Goal: Task Accomplishment & Management: Use online tool/utility

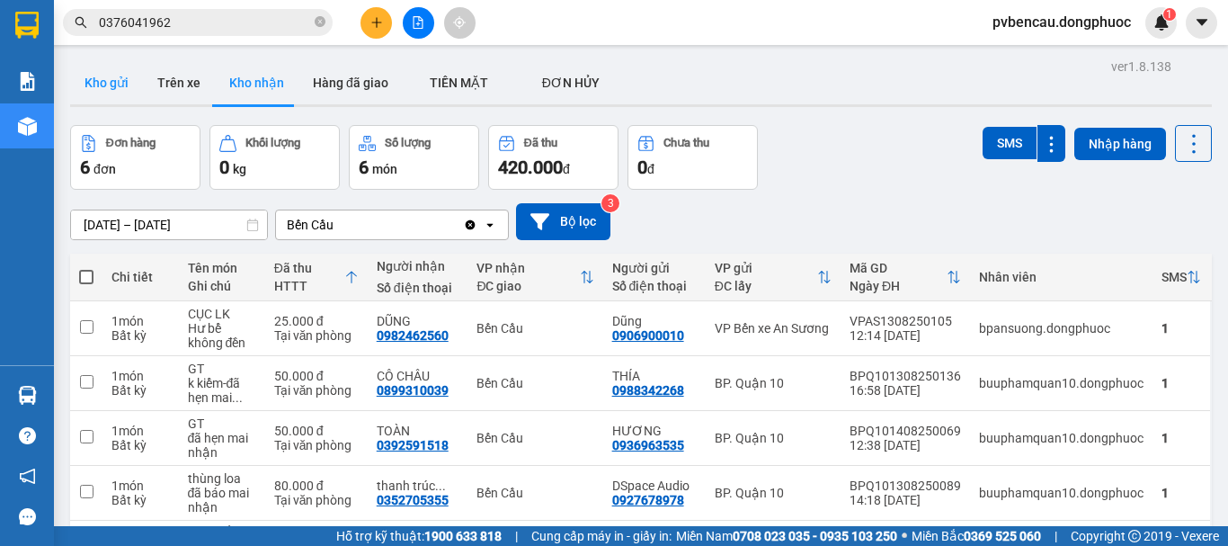
click at [119, 85] on button "Kho gửi" at bounding box center [106, 82] width 73 height 43
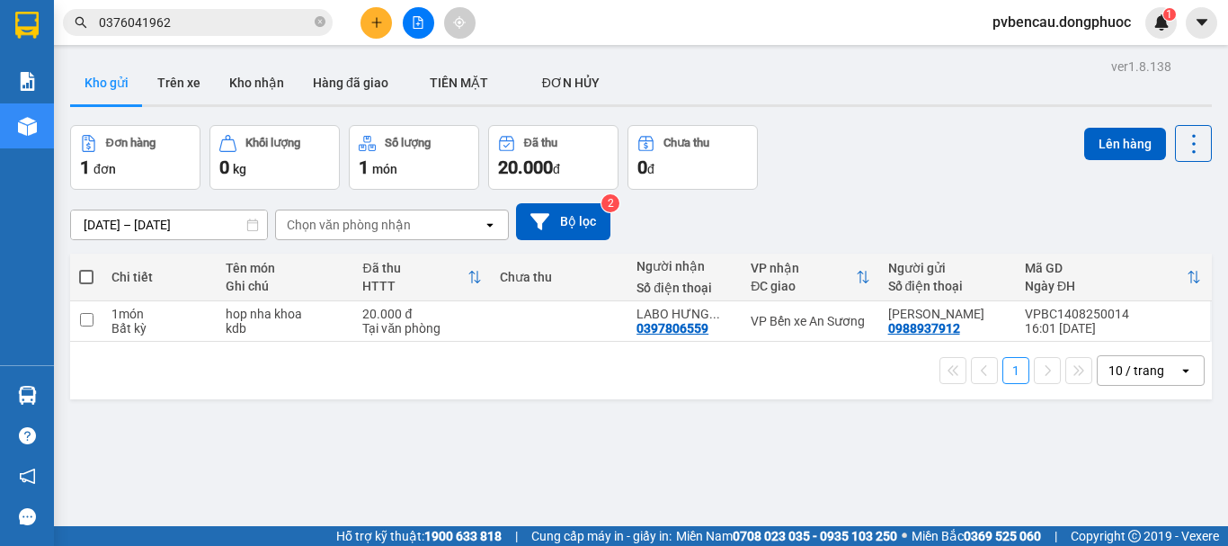
scroll to position [83, 0]
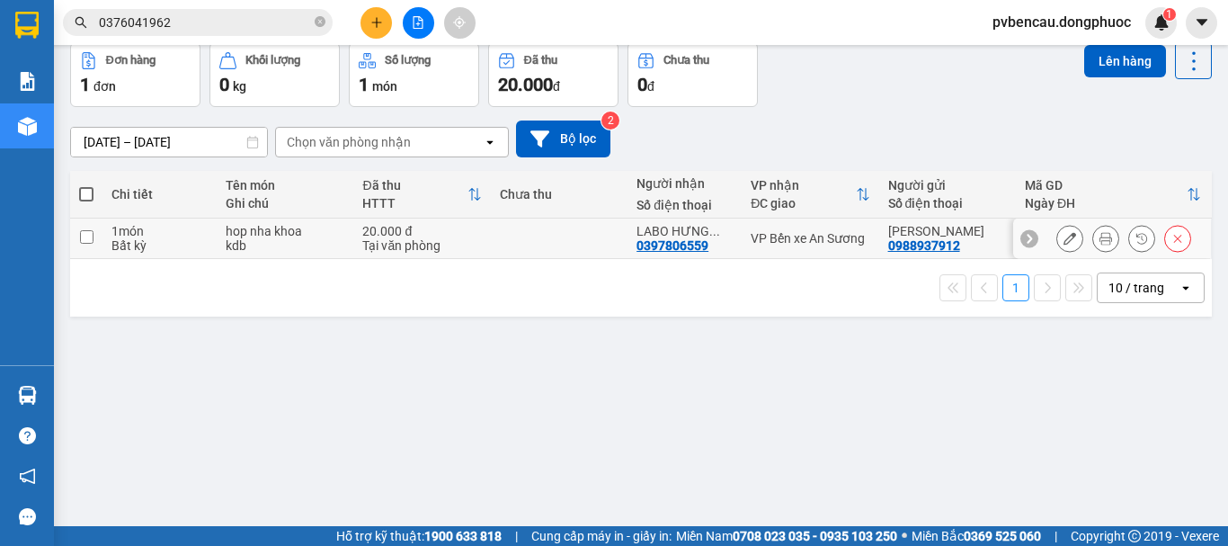
click at [292, 226] on div "hop nha khoa" at bounding box center [285, 231] width 119 height 14
checkbox input "true"
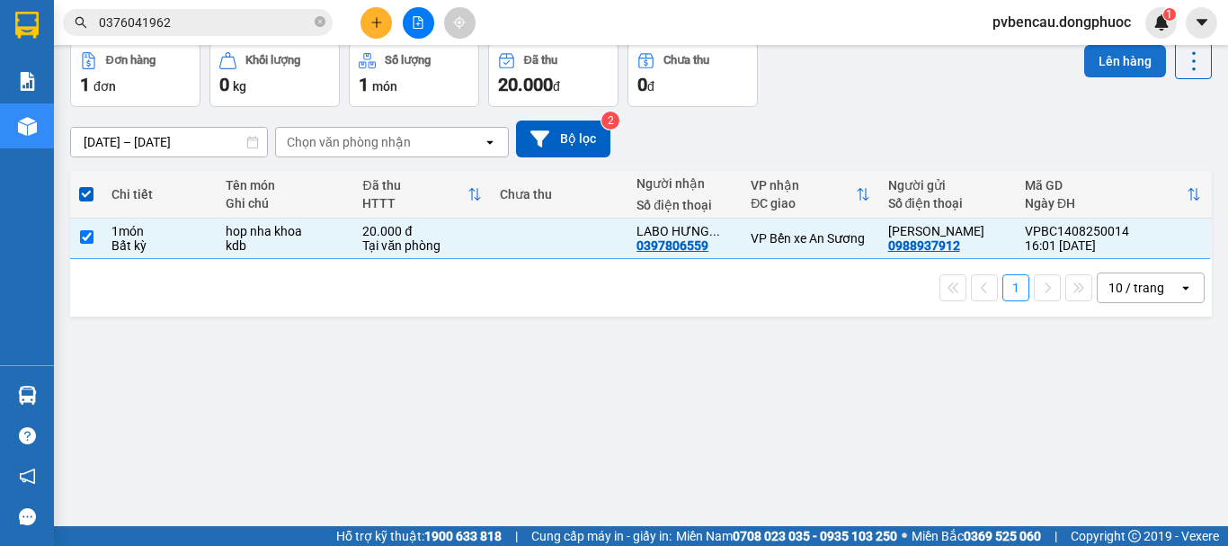
click at [1103, 61] on button "Lên hàng" at bounding box center [1125, 61] width 82 height 32
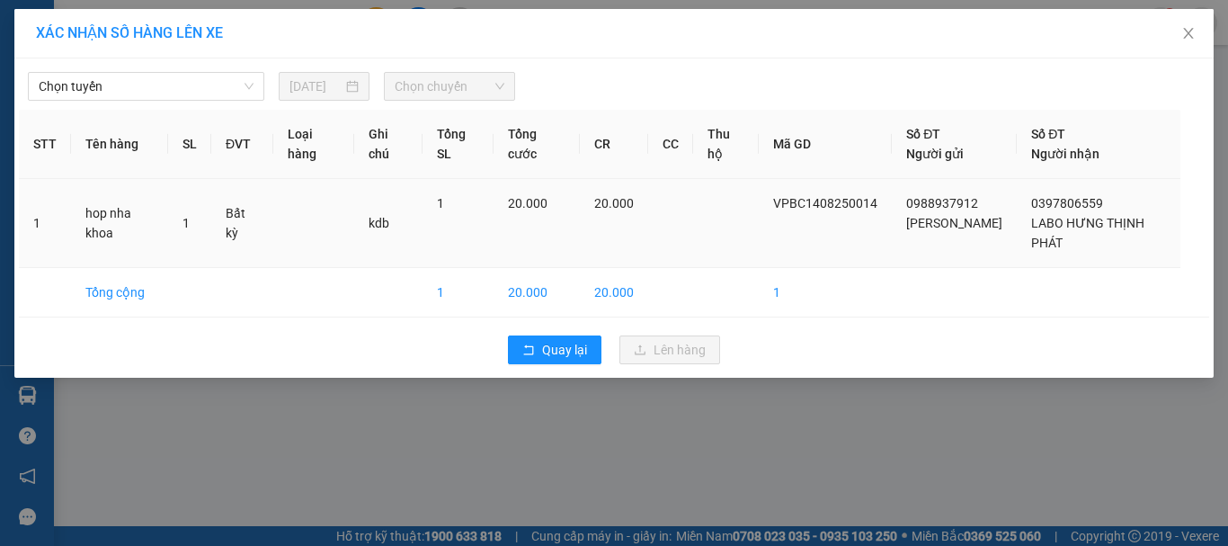
click at [31, 223] on td "1" at bounding box center [45, 223] width 52 height 89
click at [53, 223] on td "1" at bounding box center [45, 223] width 52 height 89
drag, startPoint x: 63, startPoint y: 222, endPoint x: 63, endPoint y: 211, distance: 10.8
click at [63, 215] on td "1" at bounding box center [45, 223] width 52 height 89
click at [63, 204] on td "1" at bounding box center [45, 223] width 52 height 89
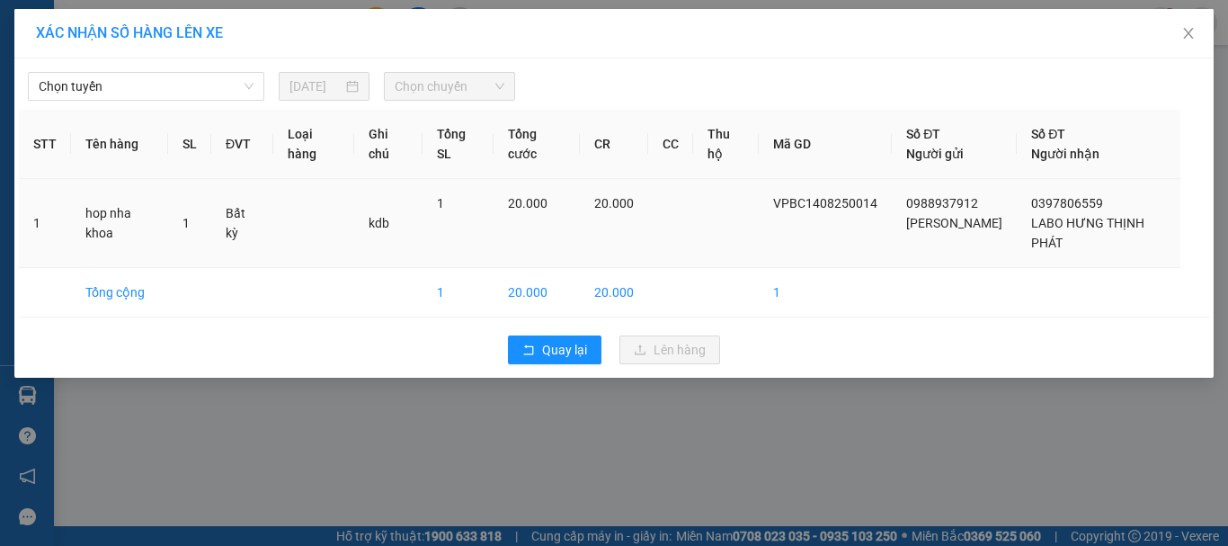
click at [63, 198] on td "1" at bounding box center [45, 223] width 52 height 89
click at [159, 86] on span "Chọn tuyến" at bounding box center [146, 86] width 215 height 27
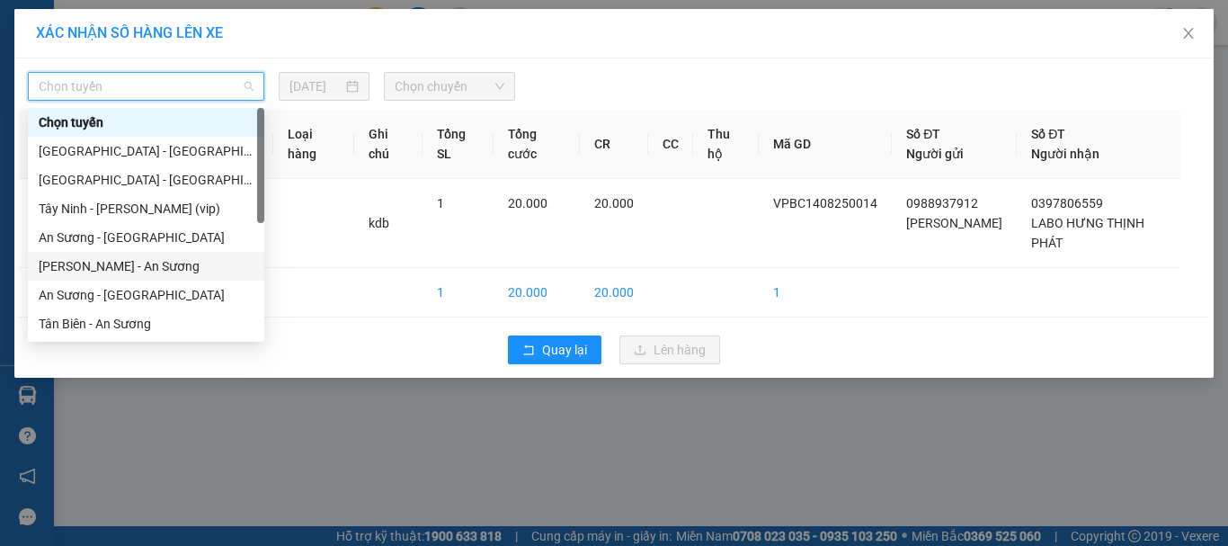
click at [95, 264] on div "Châu Thành - An Sương" at bounding box center [146, 266] width 215 height 20
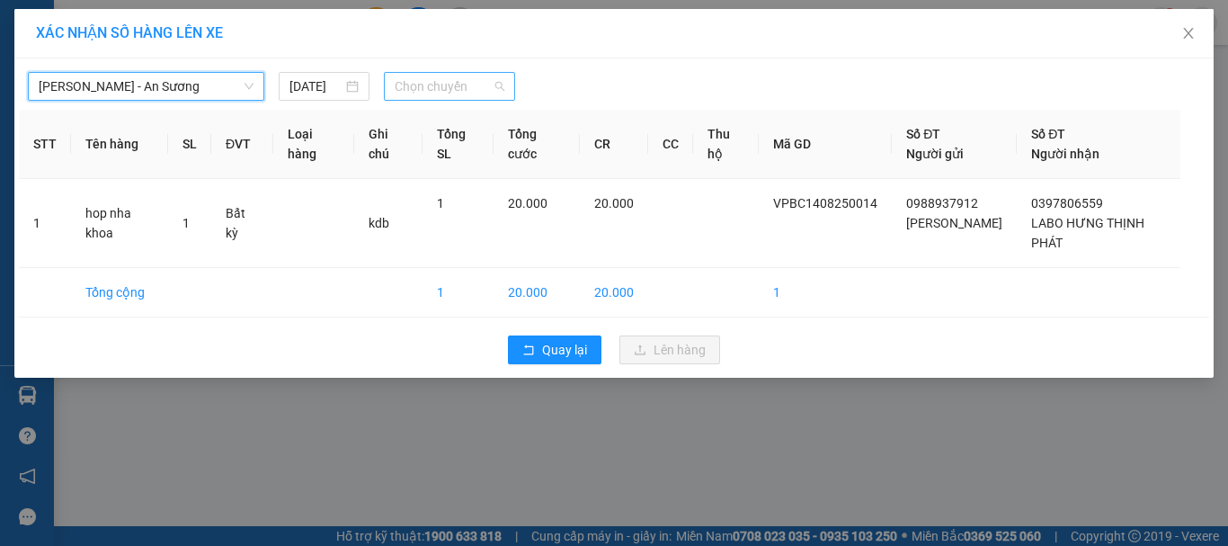
click at [455, 78] on span "Chọn chuyến" at bounding box center [450, 86] width 111 height 27
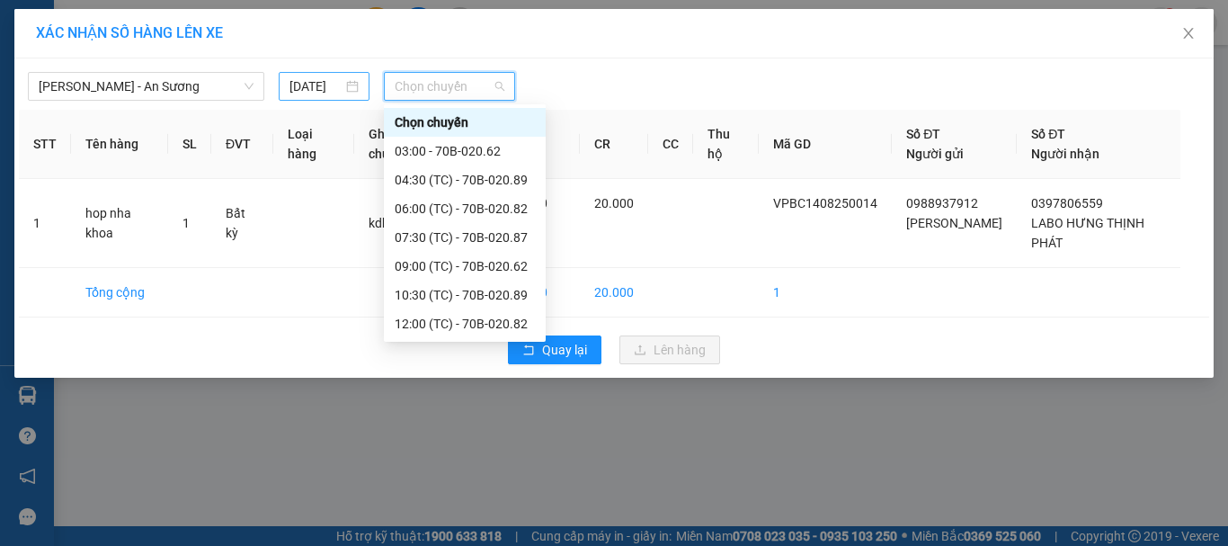
click at [323, 79] on input "14/08/2025" at bounding box center [315, 86] width 52 height 20
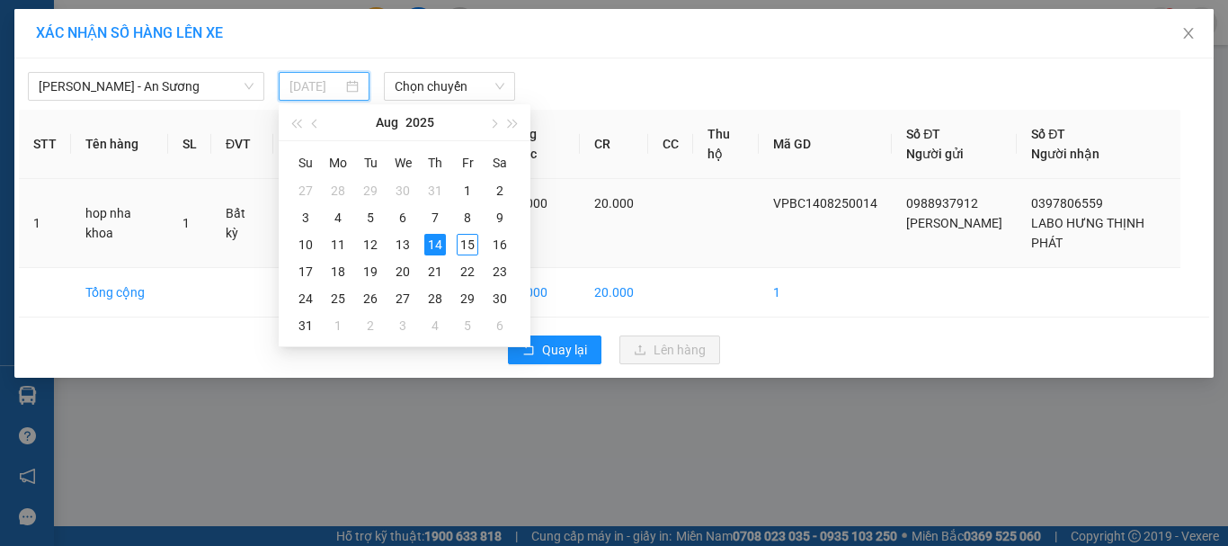
click at [468, 244] on div "15" at bounding box center [468, 245] width 22 height 22
type input "15/08/2025"
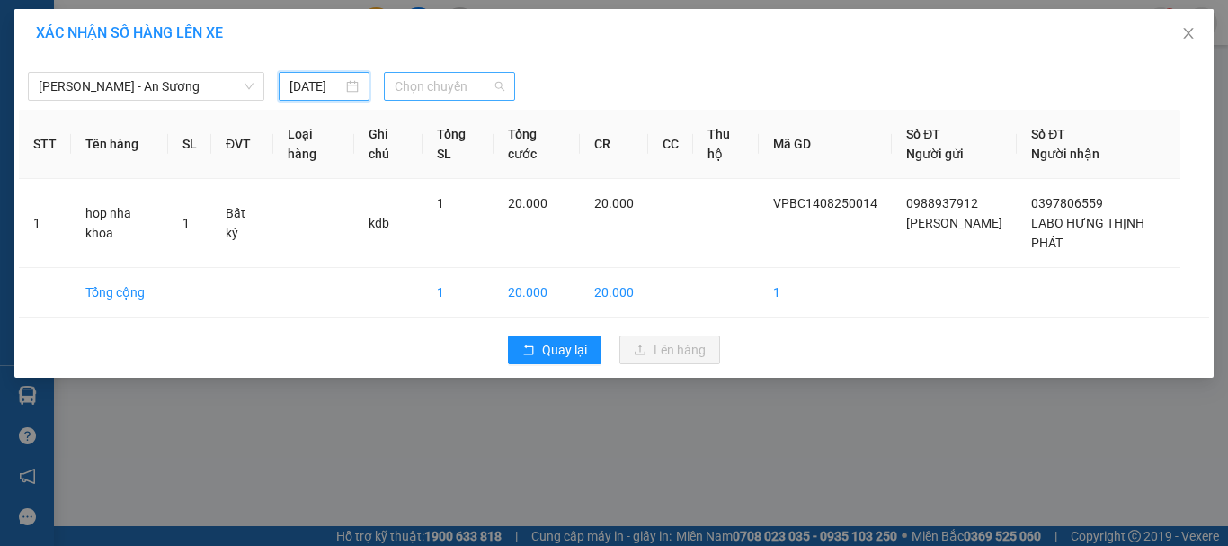
click at [449, 85] on span "Chọn chuyến" at bounding box center [450, 86] width 111 height 27
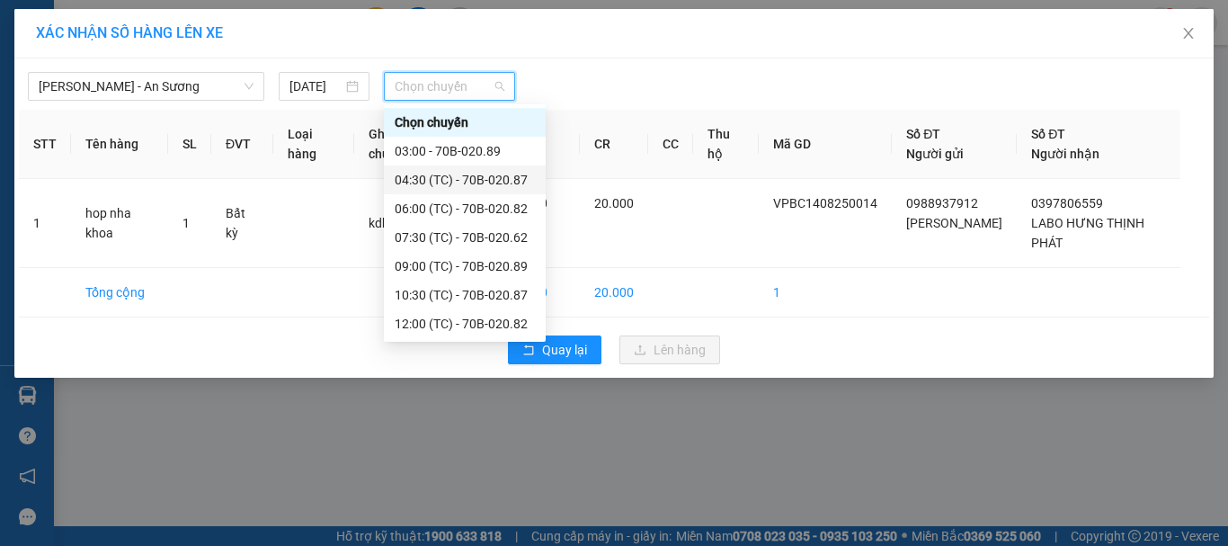
click at [476, 179] on div "04:30 (TC) - 70B-020.87" at bounding box center [465, 180] width 140 height 20
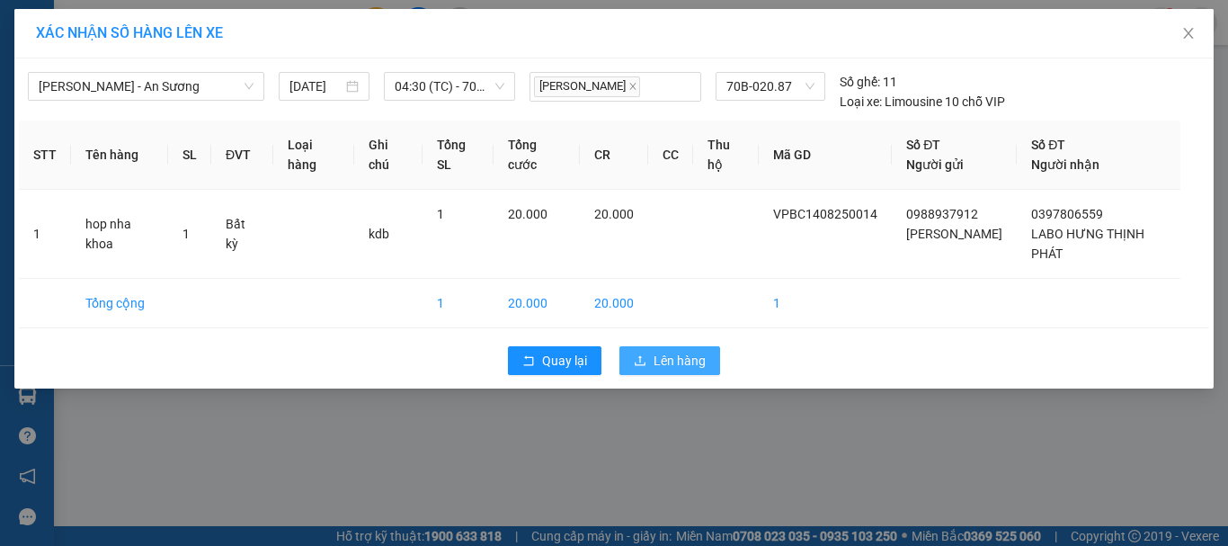
click at [690, 351] on span "Lên hàng" at bounding box center [680, 361] width 52 height 20
